Goal: Task Accomplishment & Management: Use online tool/utility

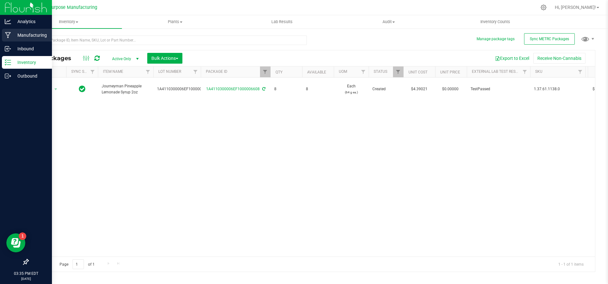
click at [30, 39] on p "Manufacturing" at bounding box center [30, 35] width 38 height 8
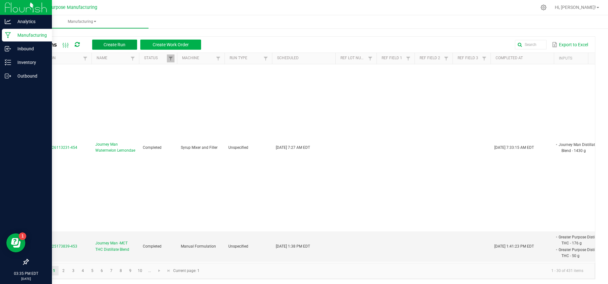
click at [122, 43] on span "Create Run" at bounding box center [115, 44] width 22 height 5
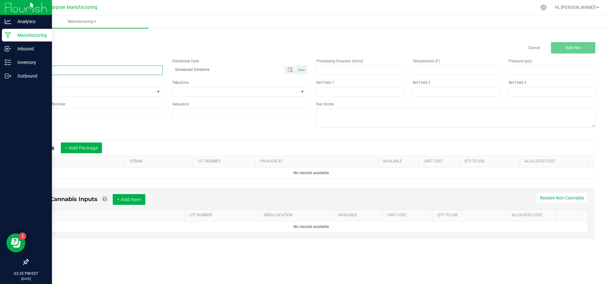
click at [122, 74] on input at bounding box center [95, 71] width 135 height 10
click at [57, 69] on input "Journey Man - Distillate" at bounding box center [95, 71] width 135 height 10
click at [56, 69] on input "Journey Man - Distillate" at bounding box center [95, 71] width 135 height 10
click at [101, 69] on input "Journey Man -MCT THC Distillate" at bounding box center [95, 71] width 135 height 10
type input "Journey Man -MCT THC Distillate Blend"
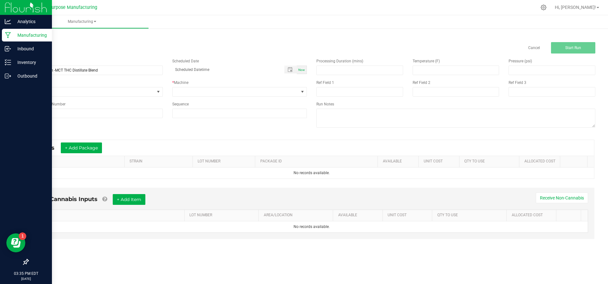
click at [304, 71] on span "Now" at bounding box center [302, 69] width 7 height 3
type input "[DATE] 3:35 PM"
click at [286, 94] on span at bounding box center [236, 91] width 126 height 9
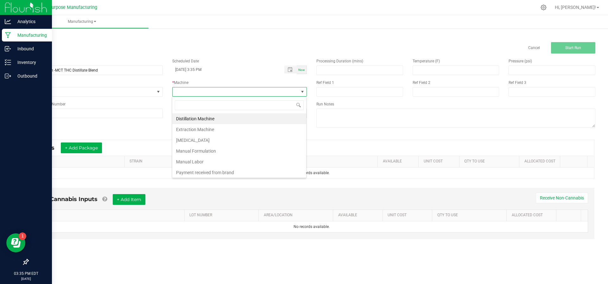
scroll to position [10, 135]
click at [246, 157] on li "Manual Labor" at bounding box center [239, 162] width 134 height 11
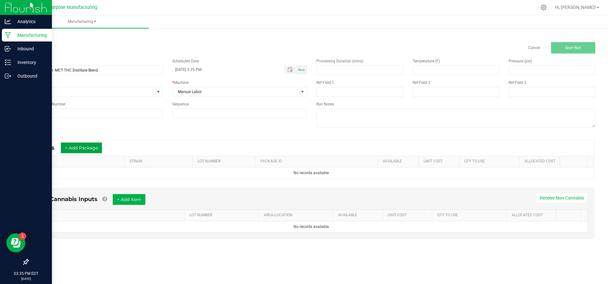
click at [67, 151] on button "+ Add Package" at bounding box center [81, 148] width 41 height 11
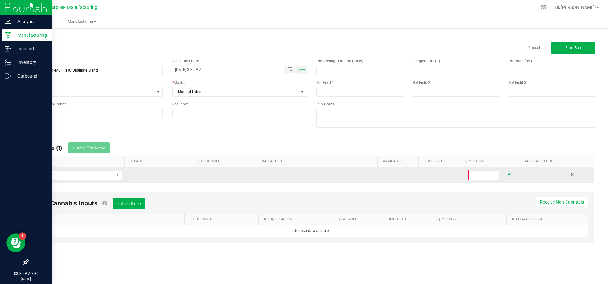
click at [68, 179] on td at bounding box center [77, 175] width 97 height 15
click at [70, 175] on span "NO DATA FOUND" at bounding box center [73, 175] width 80 height 9
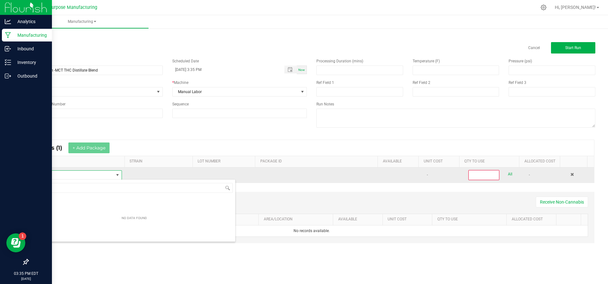
scroll to position [10, 87]
type input "Dis"
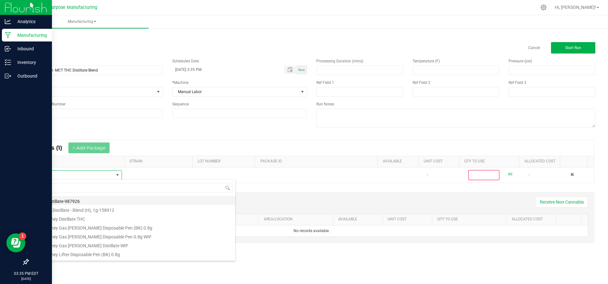
click at [65, 200] on li "Bulk Distillate-987926" at bounding box center [134, 200] width 202 height 9
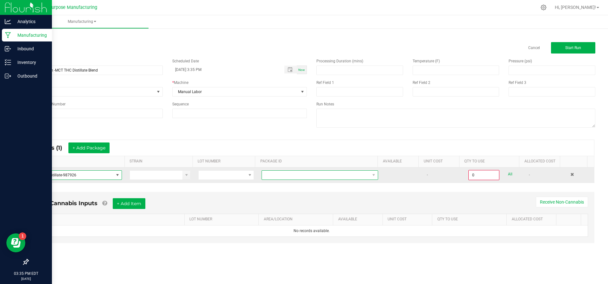
click at [331, 179] on span at bounding box center [320, 175] width 117 height 10
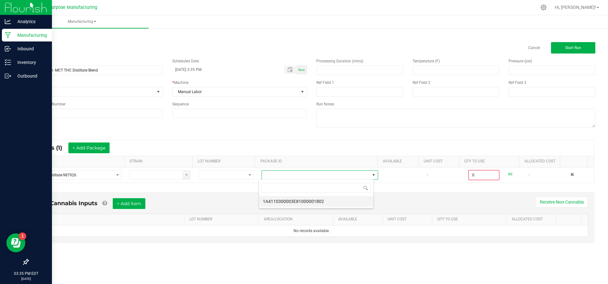
click at [322, 203] on li "1A4110300003E81000001802" at bounding box center [316, 201] width 114 height 11
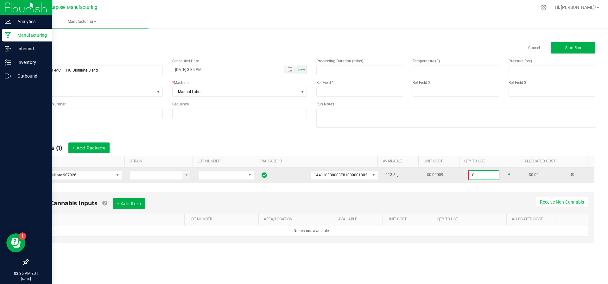
click at [479, 174] on input "0" at bounding box center [484, 175] width 30 height 9
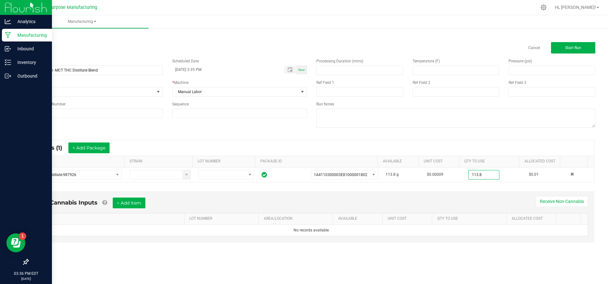
type input "113.8000 g"
click at [457, 192] on div "Non-Cannabis Inputs + Add Item Receive Non-Cannabis ITEM LOT NUMBER AREA/LOCATI…" at bounding box center [312, 216] width 566 height 51
click at [128, 206] on button "+ Add Item" at bounding box center [129, 203] width 33 height 11
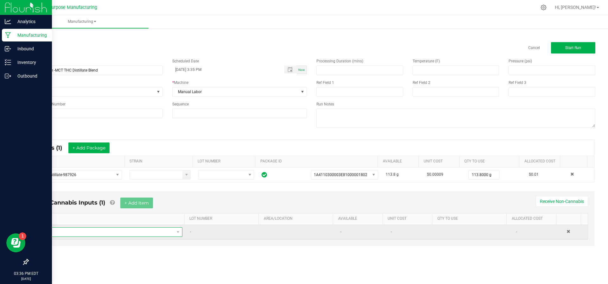
click at [115, 234] on span "NO DATA FOUND" at bounding box center [107, 232] width 135 height 9
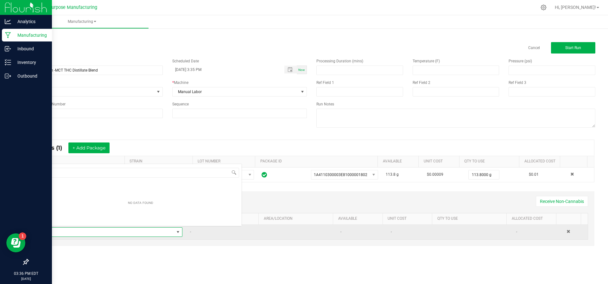
scroll to position [10, 139]
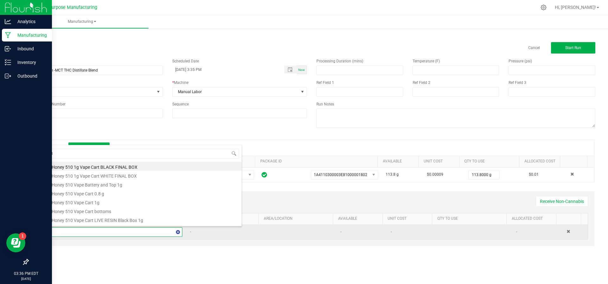
type input "CBG"
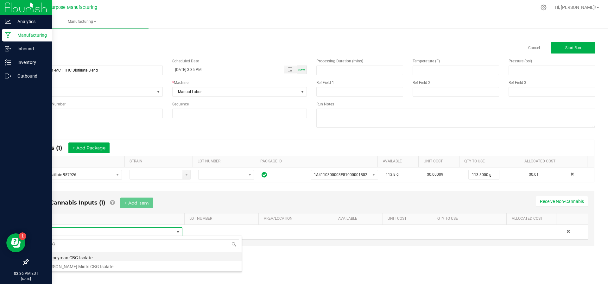
click at [106, 258] on li "Journeyman CBG Isolate" at bounding box center [141, 257] width 202 height 9
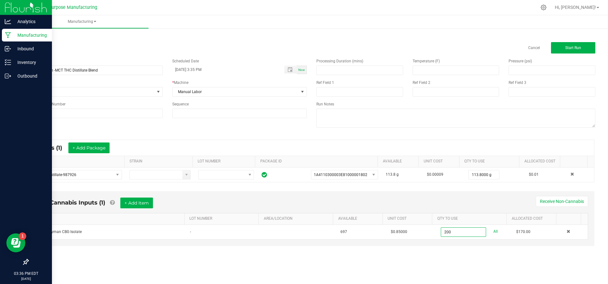
type input "200.0000 g"
click at [436, 257] on div "< All Runs Cancel Start Run Name Journey Man -MCT THC Distillate Blend Schedule…" at bounding box center [311, 146] width 593 height 238
click at [573, 43] on button "Start Run" at bounding box center [573, 47] width 44 height 11
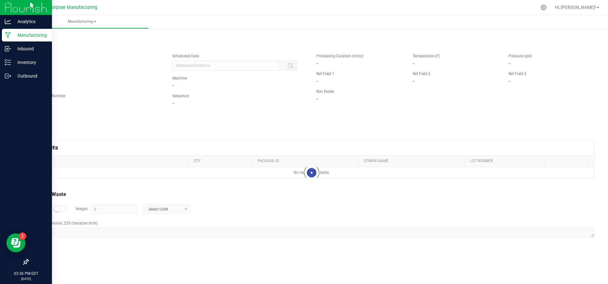
type input "[DATE] 3:35 PM"
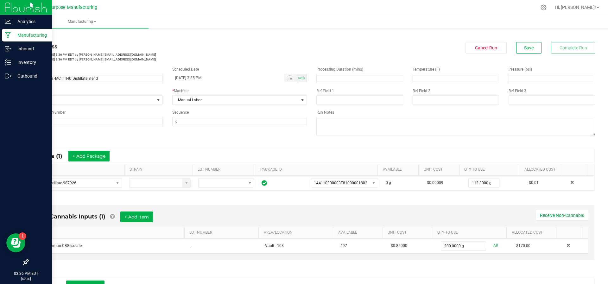
scroll to position [103, 0]
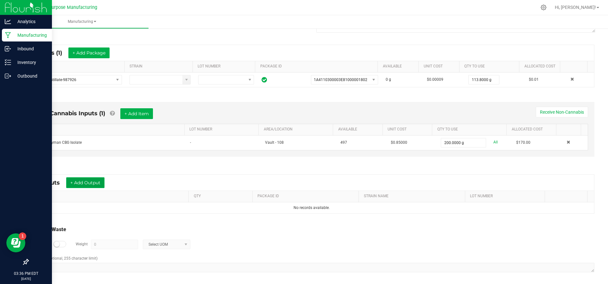
click at [87, 183] on button "+ Add Output" at bounding box center [85, 182] width 38 height 11
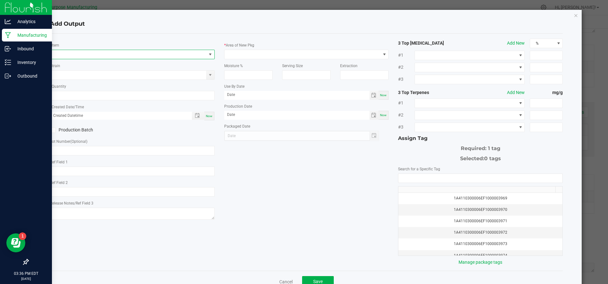
click at [100, 58] on span "NO DATA FOUND" at bounding box center [128, 54] width 156 height 9
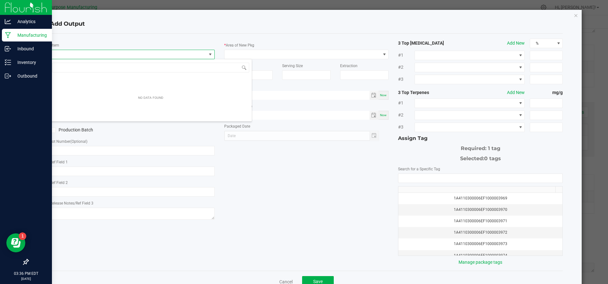
scroll to position [10, 163]
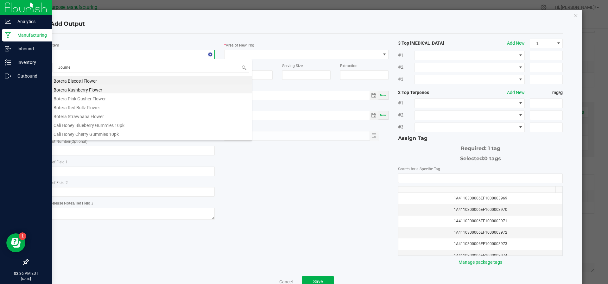
type input "Journey"
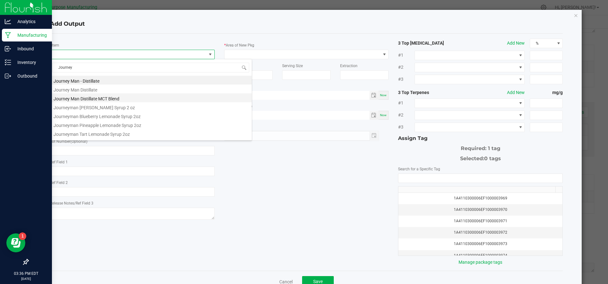
click at [95, 99] on li "Journey Man Distillate MCT Blend" at bounding box center [151, 97] width 202 height 9
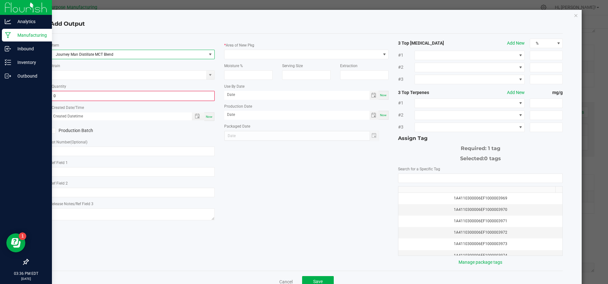
click at [95, 99] on input "0" at bounding box center [133, 96] width 164 height 9
type input "1200.0000 g"
click at [205, 119] on div "Now" at bounding box center [209, 116] width 10 height 9
type input "[DATE] 3:36 PM"
type input "[DATE]"
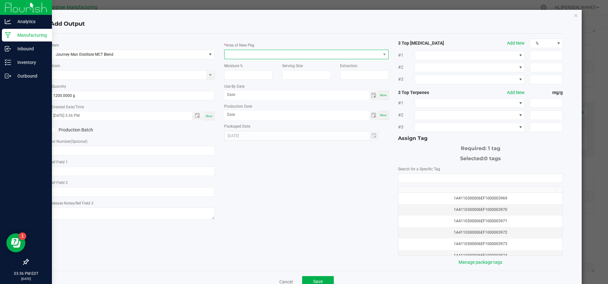
click at [256, 52] on span at bounding box center [303, 54] width 156 height 9
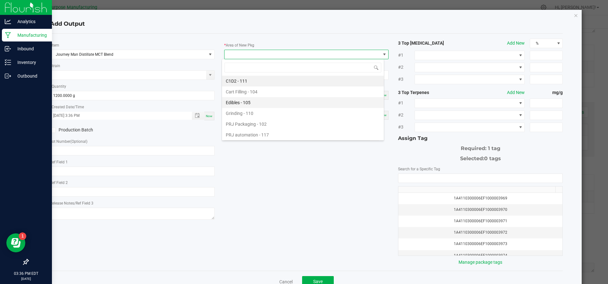
scroll to position [43, 0]
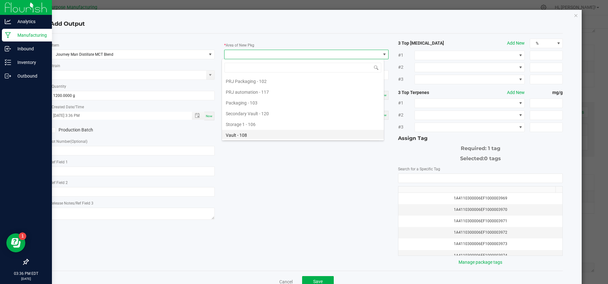
click at [254, 130] on li "Vault - 108" at bounding box center [303, 135] width 162 height 11
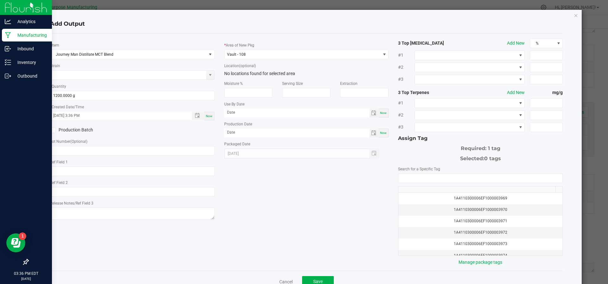
click at [381, 131] on span "Now" at bounding box center [383, 132] width 7 height 3
type input "[DATE]"
click at [408, 170] on label "Search for a Specific Tag" at bounding box center [419, 169] width 42 height 6
click at [408, 180] on input "NO DATA FOUND" at bounding box center [481, 178] width 164 height 9
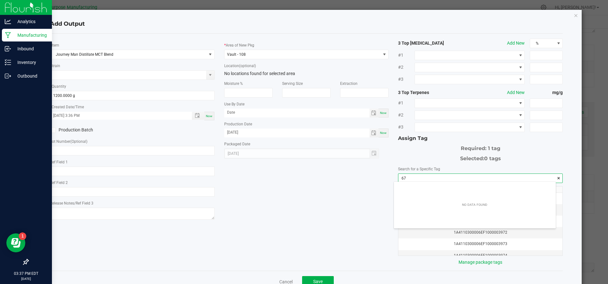
scroll to position [9, 162]
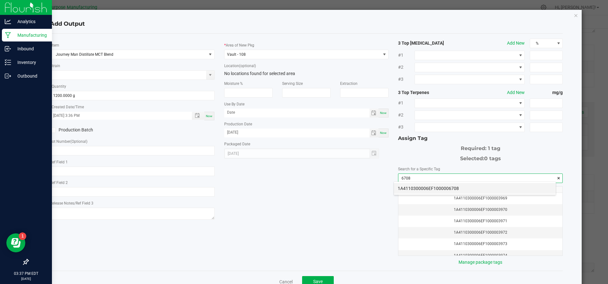
click at [408, 186] on li "1A4110300006EF1000006708" at bounding box center [475, 188] width 162 height 11
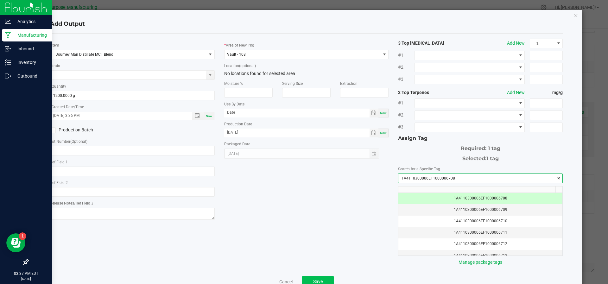
type input "1A4110300006EF1000006708"
click at [306, 276] on button "Save" at bounding box center [318, 281] width 32 height 11
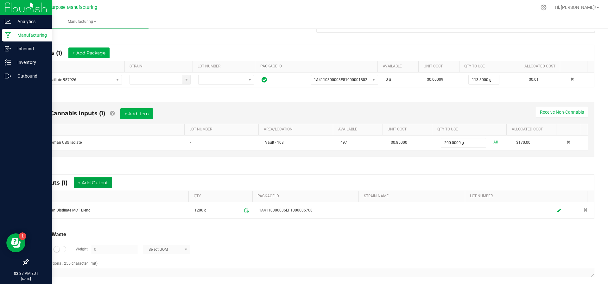
scroll to position [0, 0]
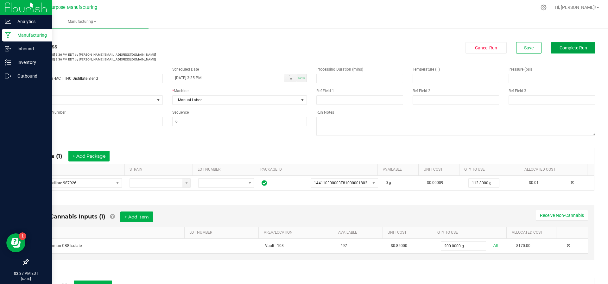
click at [573, 53] on button "Complete Run" at bounding box center [573, 47] width 44 height 11
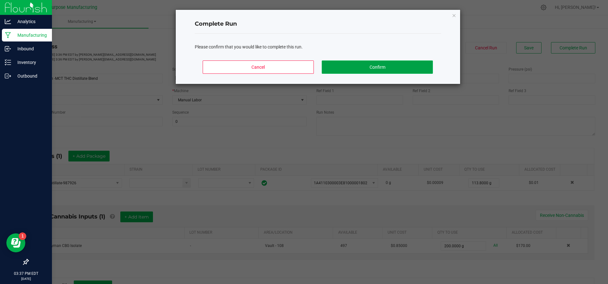
click at [415, 63] on button "Confirm" at bounding box center [377, 67] width 111 height 13
